Goal: Task Accomplishment & Management: Manage account settings

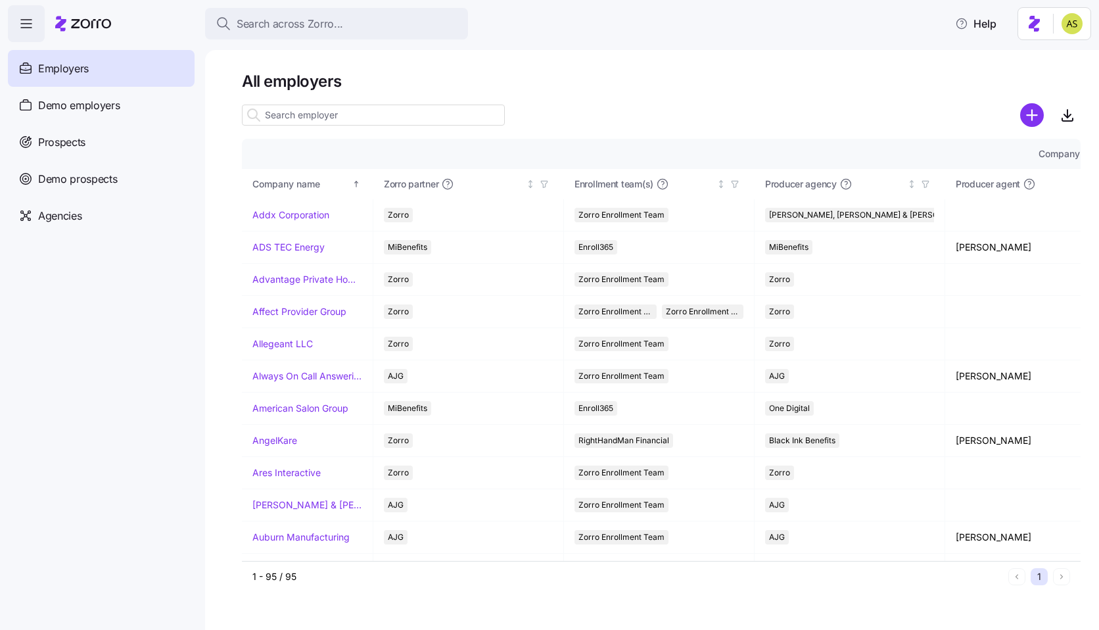
click at [1070, 22] on html "Search across Zorro... Help Employers Demo employers Prospects Demo prospects A…" at bounding box center [549, 311] width 1099 height 622
click at [1045, 80] on div "Log out" at bounding box center [1036, 80] width 51 height 14
